Goal: Information Seeking & Learning: Understand process/instructions

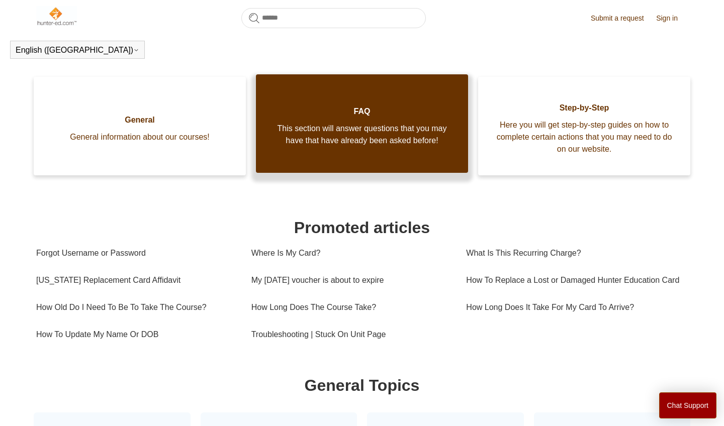
scroll to position [233, 0]
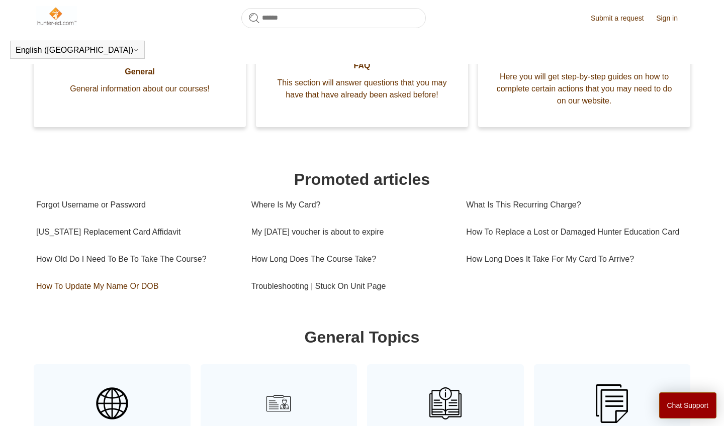
click at [128, 299] on link "How To Update My Name Or DOB" at bounding box center [136, 286] width 200 height 27
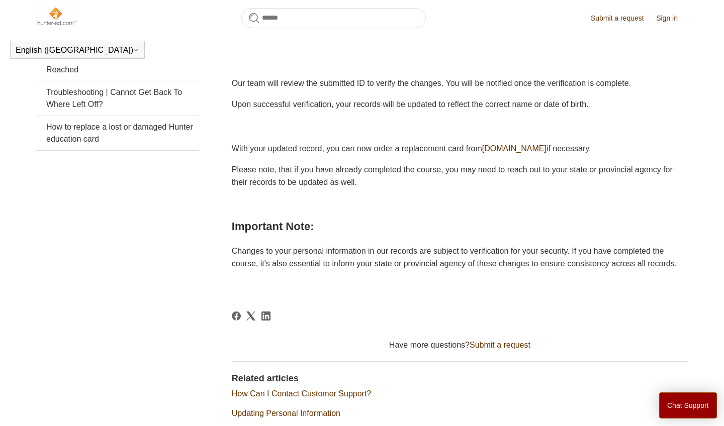
scroll to position [314, 0]
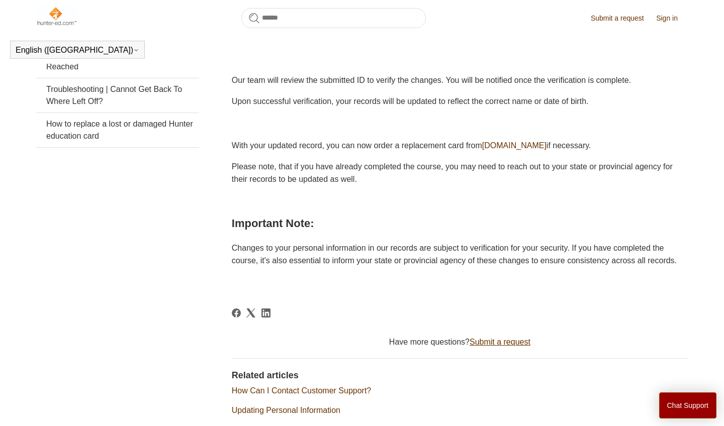
click at [516, 346] on link "Submit a request" at bounding box center [499, 342] width 61 height 9
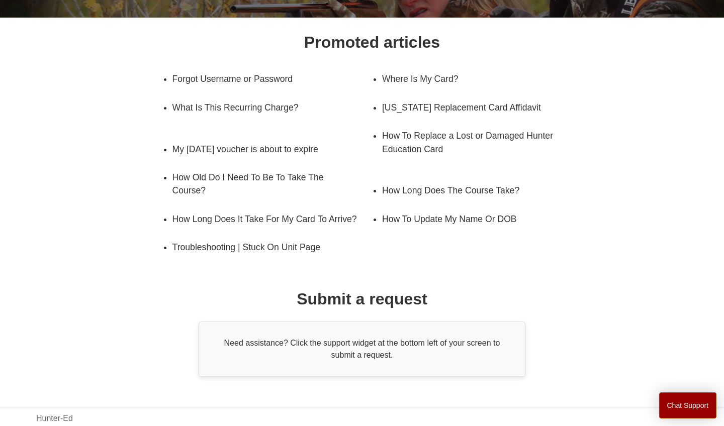
scroll to position [162, 0]
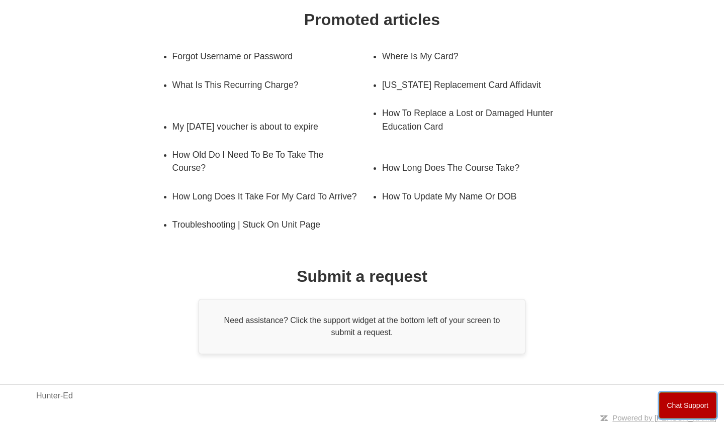
click at [665, 400] on button "Chat Support" at bounding box center [688, 406] width 58 height 26
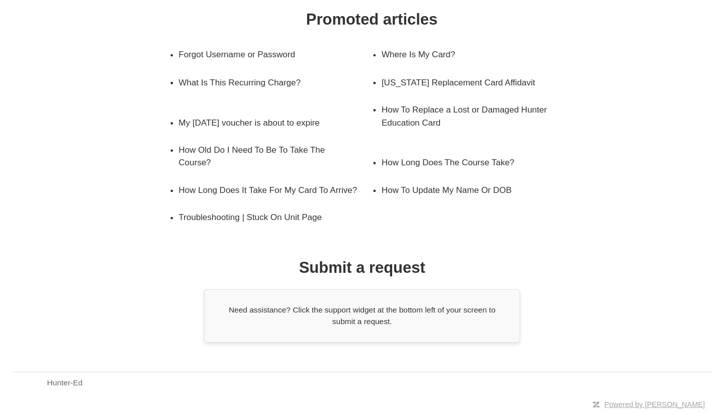
scroll to position [161, 0]
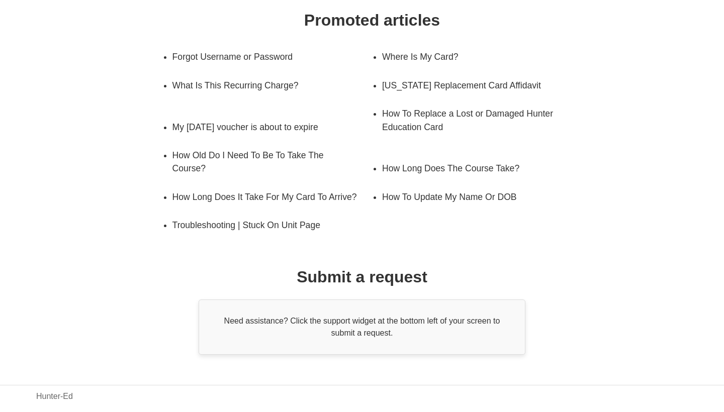
click at [254, 279] on div "Promoted articles Forgot Username or Password Where Is My Card? What Is This Re…" at bounding box center [362, 181] width 586 height 347
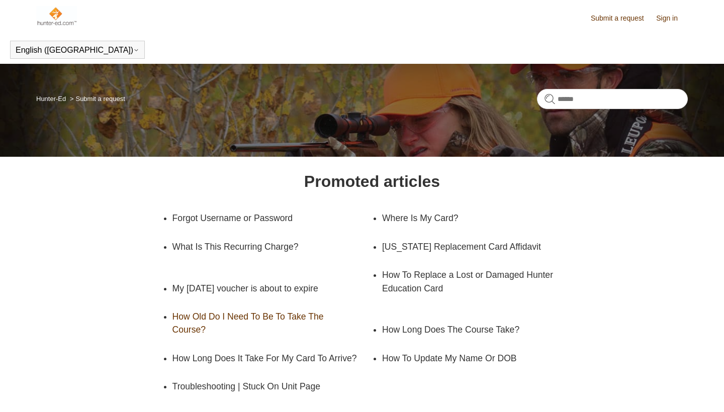
scroll to position [0, 0]
click at [612, 16] on link "Submit a request" at bounding box center [622, 18] width 63 height 11
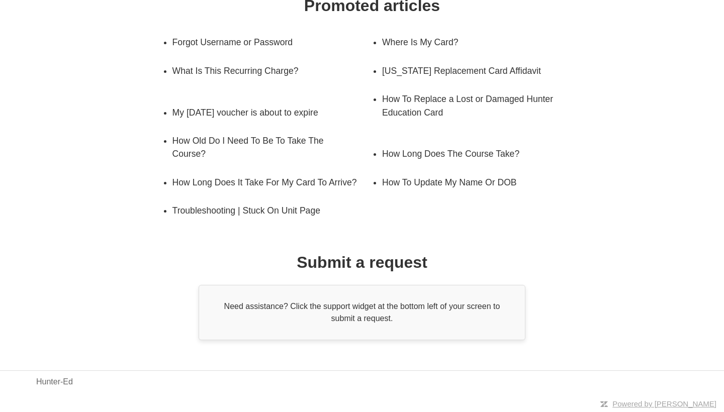
scroll to position [175, 0]
click at [527, 63] on link "[US_STATE] Replacement Card Affidavit" at bounding box center [474, 71] width 184 height 28
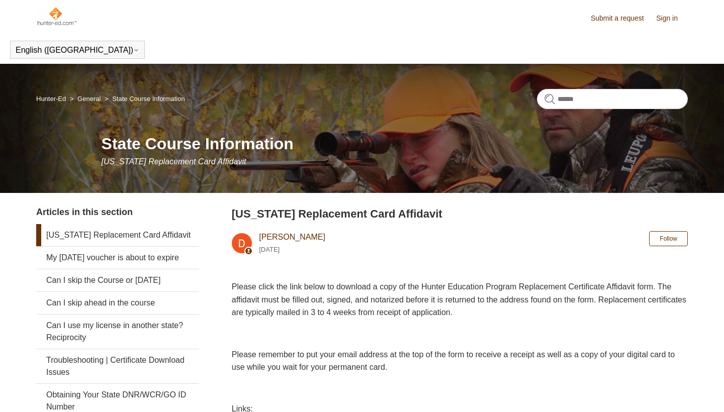
click at [386, 322] on div "Please click the link below to download a copy of the Hunter Education Program …" at bounding box center [460, 368] width 456 height 177
click at [48, 97] on link "Hunter-Ed" at bounding box center [51, 99] width 30 height 8
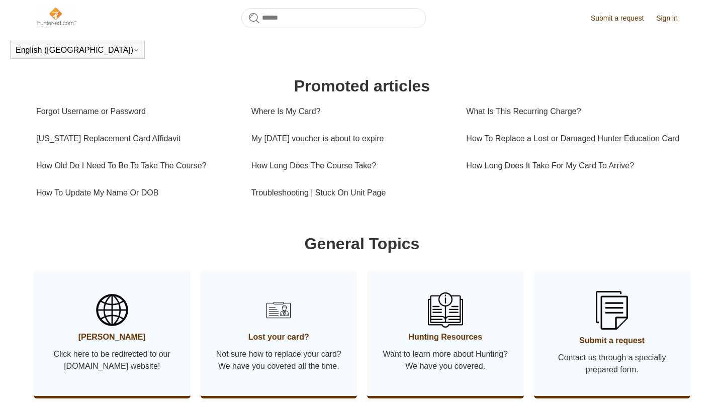
scroll to position [311, 0]
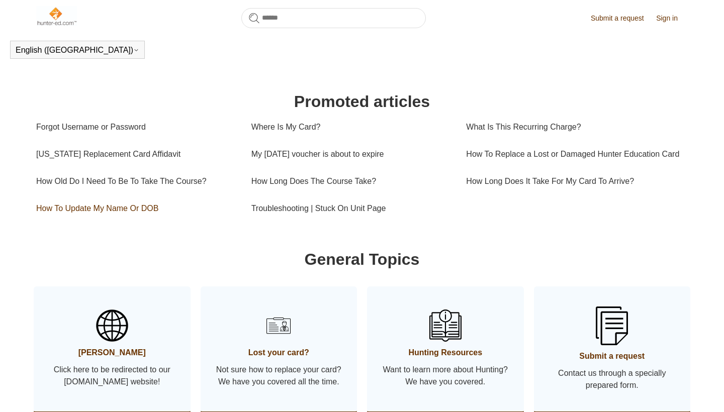
click at [147, 220] on link "How To Update My Name Or DOB" at bounding box center [136, 208] width 200 height 27
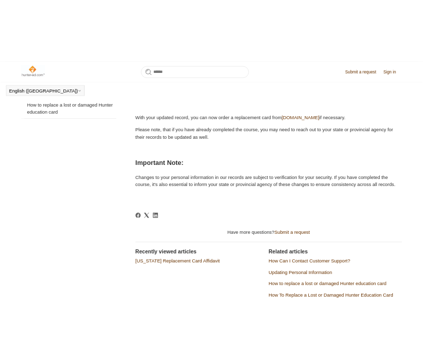
scroll to position [362, 0]
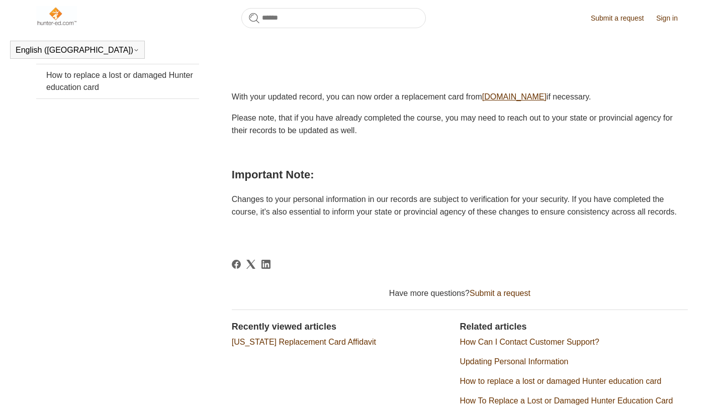
click at [513, 96] on link "[DOMAIN_NAME]" at bounding box center [514, 96] width 64 height 9
